Goal: Task Accomplishment & Management: Manage account settings

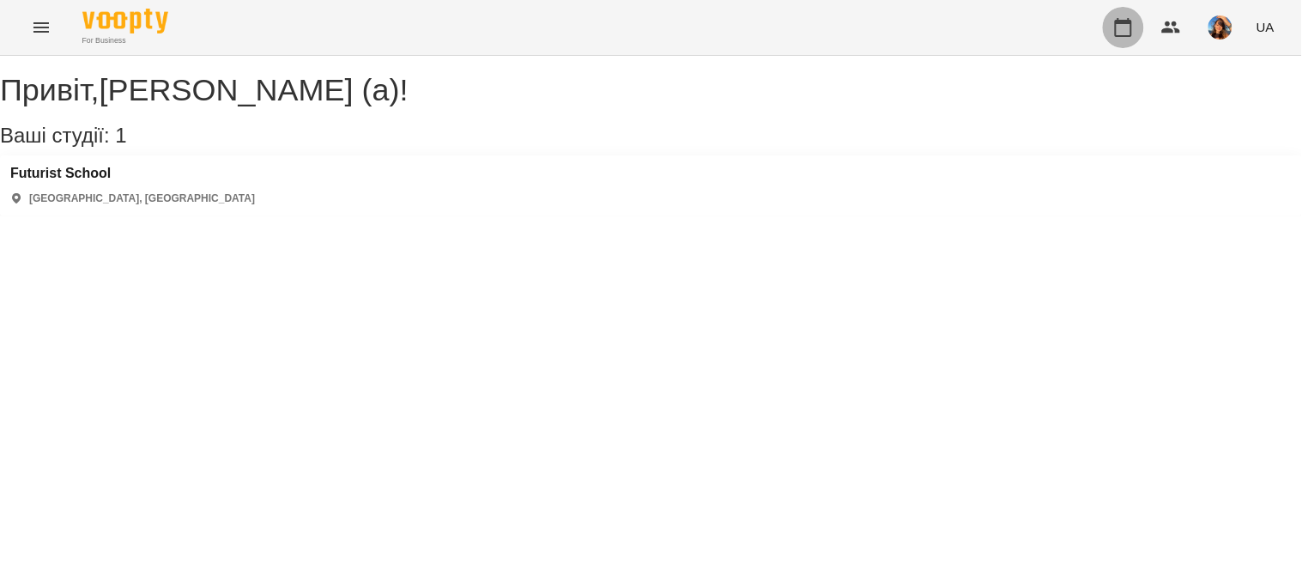
click at [1127, 31] on icon "button" at bounding box center [1123, 27] width 21 height 21
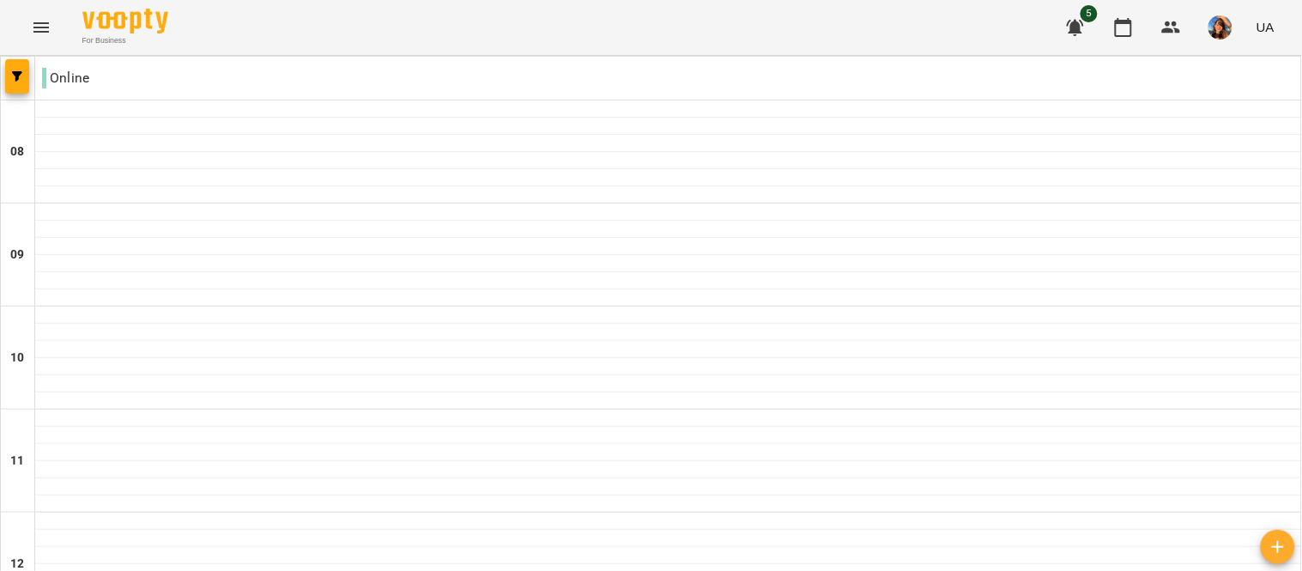
scroll to position [279, 0]
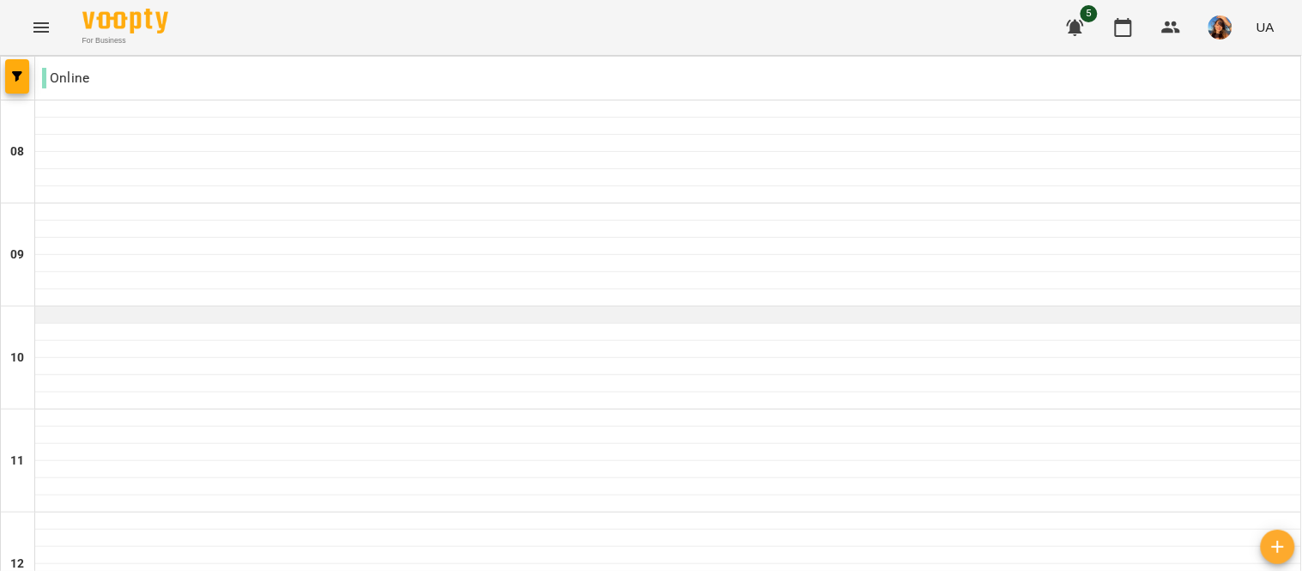
scroll to position [536, 0]
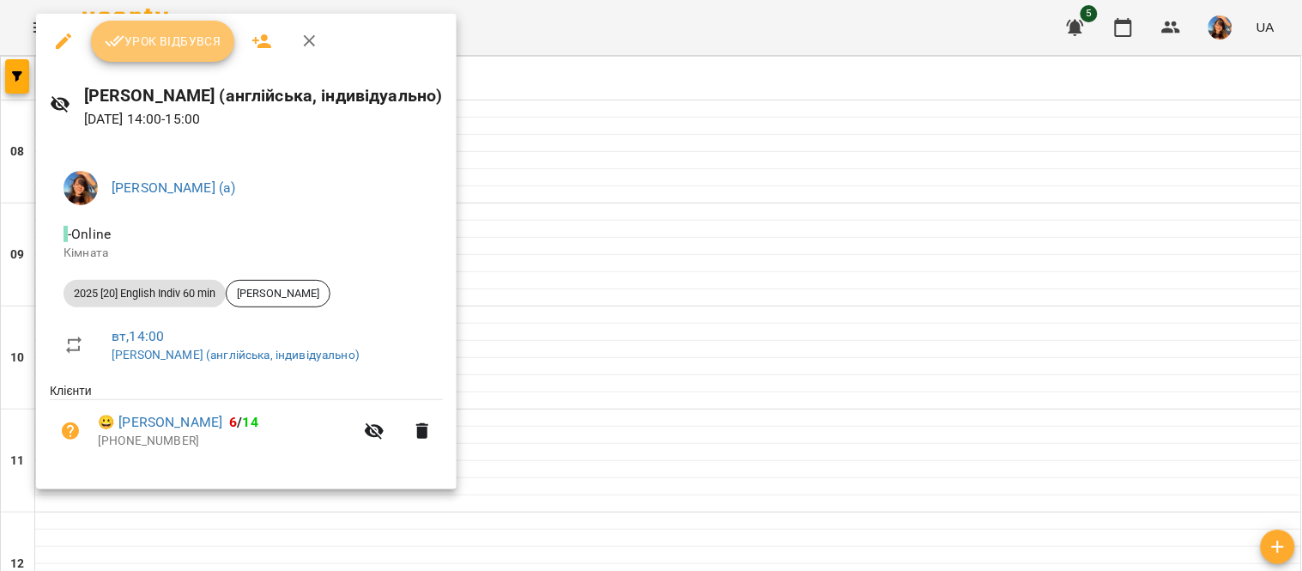
click at [178, 52] on button "Урок відбувся" at bounding box center [163, 41] width 144 height 41
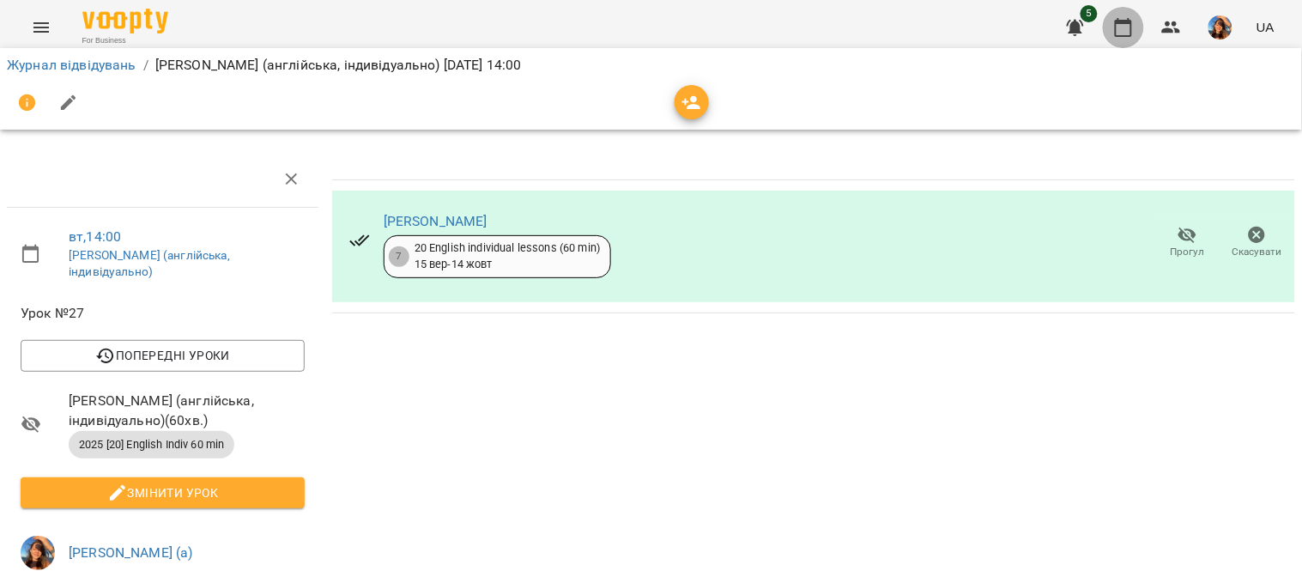
click at [1122, 33] on icon "button" at bounding box center [1123, 27] width 21 height 21
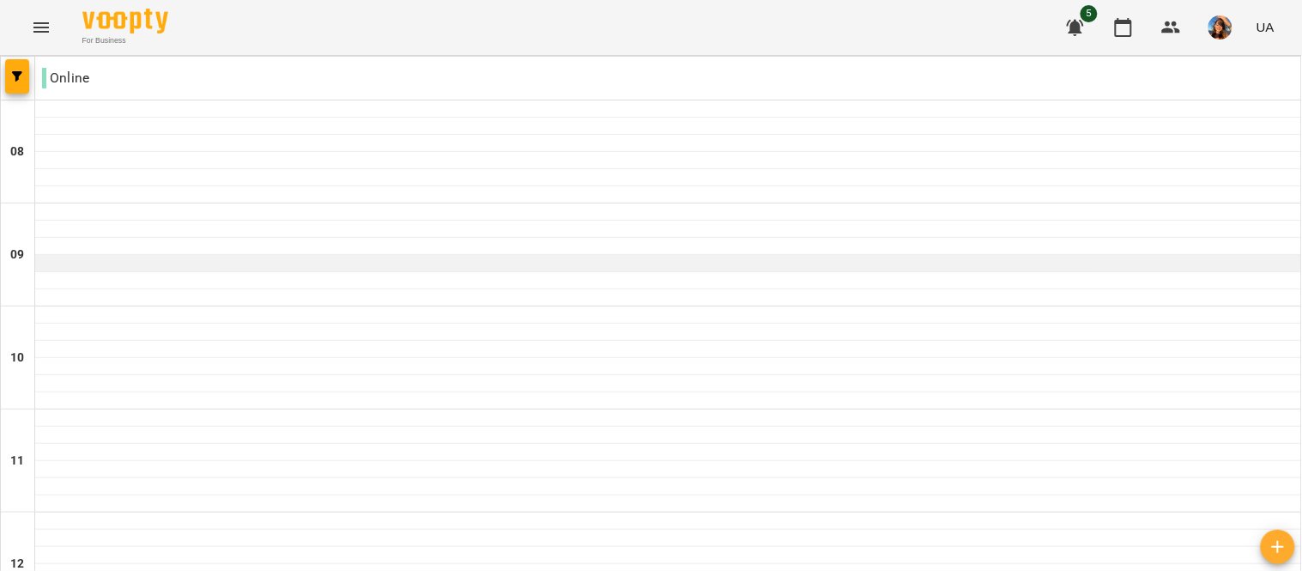
scroll to position [537, 0]
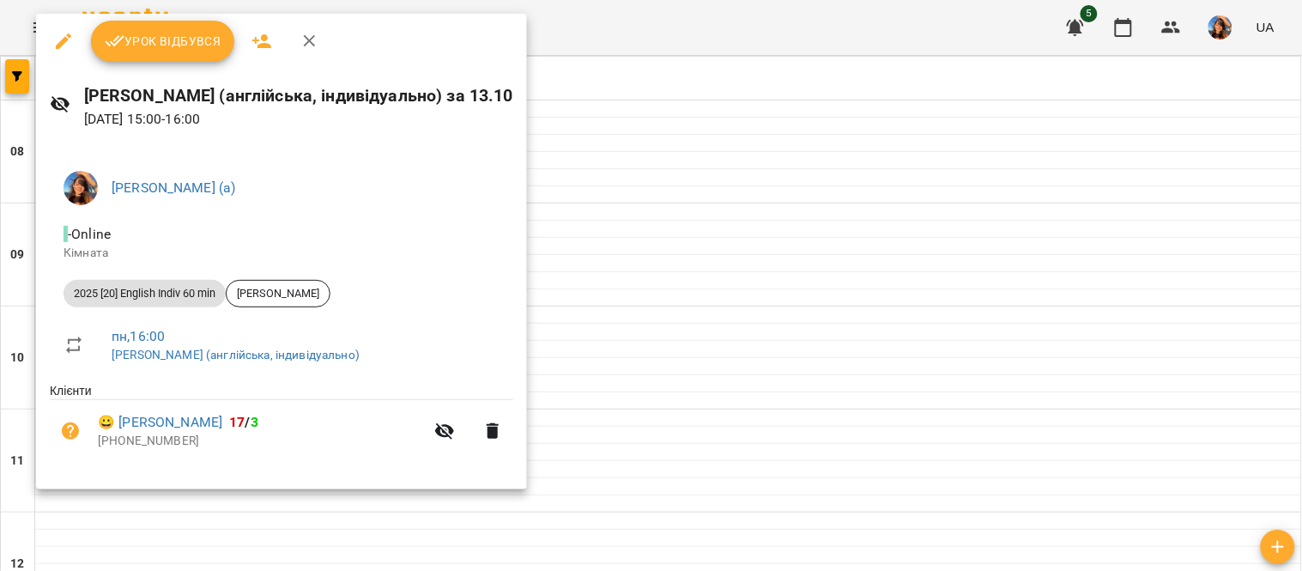
click at [189, 52] on button "Урок відбувся" at bounding box center [163, 41] width 144 height 41
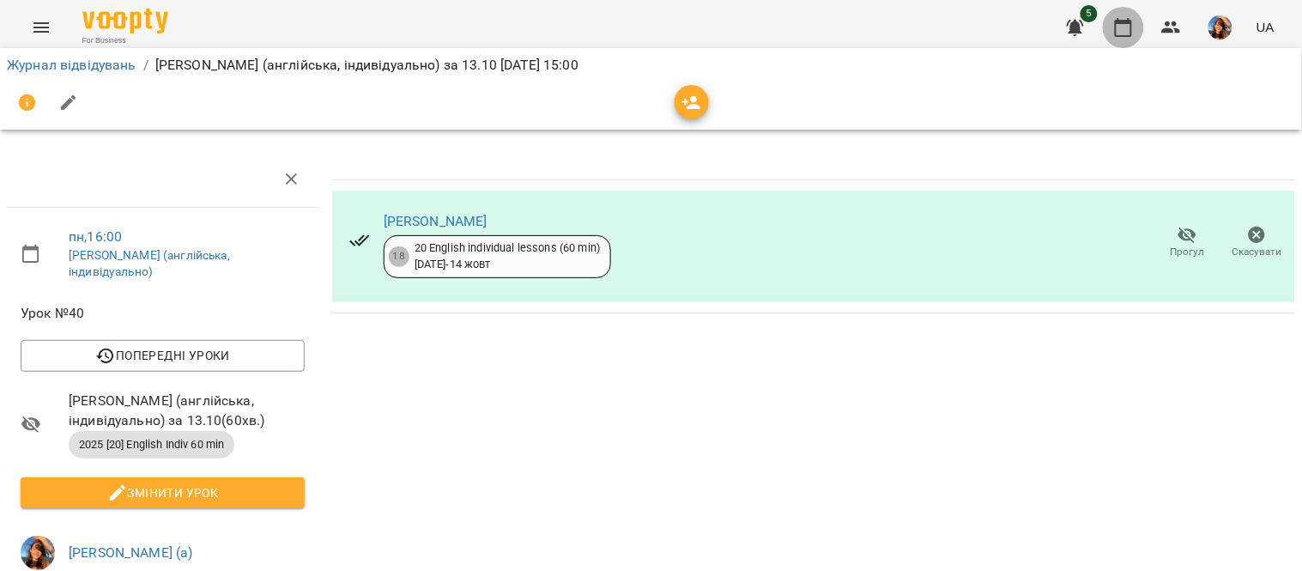
click at [1127, 27] on icon "button" at bounding box center [1123, 27] width 21 height 21
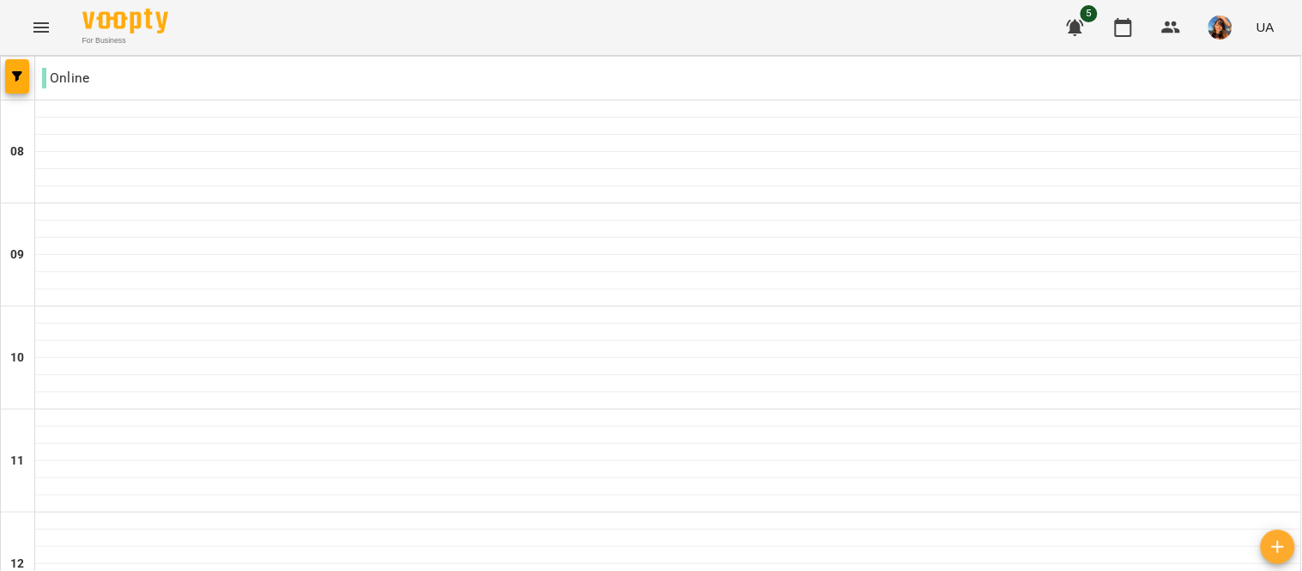
scroll to position [651, 0]
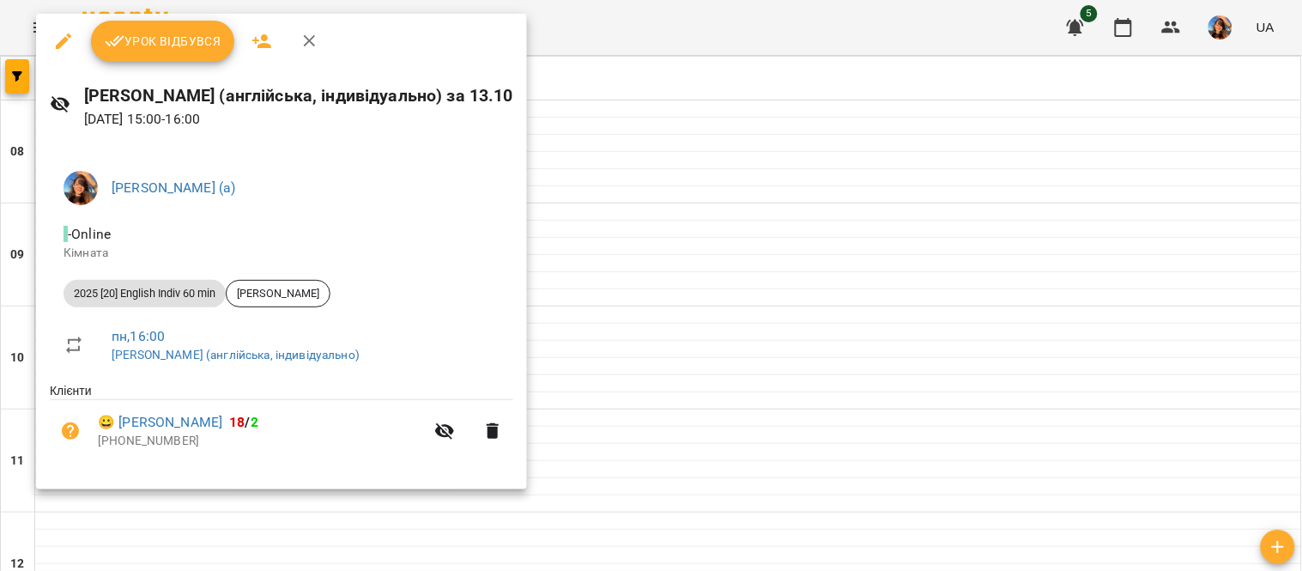
click at [653, 88] on div at bounding box center [651, 285] width 1302 height 571
